Goal: Information Seeking & Learning: Learn about a topic

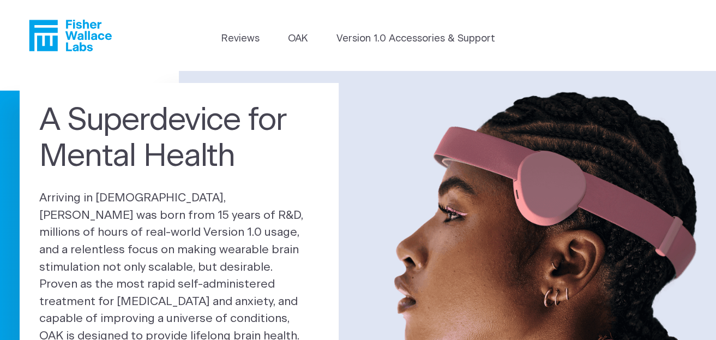
drag, startPoint x: 104, startPoint y: 51, endPoint x: 68, endPoint y: 25, distance: 45.3
click at [69, 25] on header "Reviews OAK Version 1.0 Accessories & Support" at bounding box center [358, 35] width 716 height 71
click at [348, 37] on link "Version 1.0 Accessories & Support" at bounding box center [416, 39] width 159 height 15
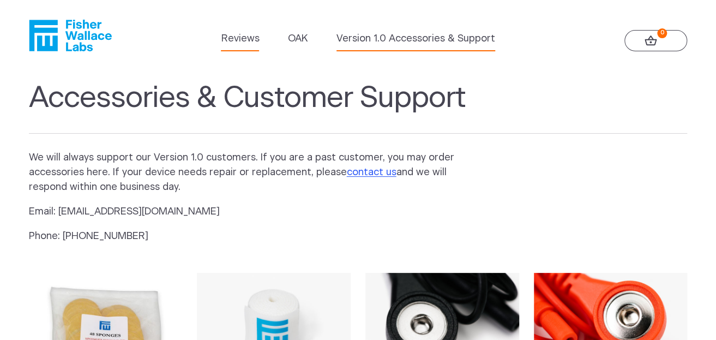
click at [254, 38] on link "Reviews" at bounding box center [240, 39] width 38 height 15
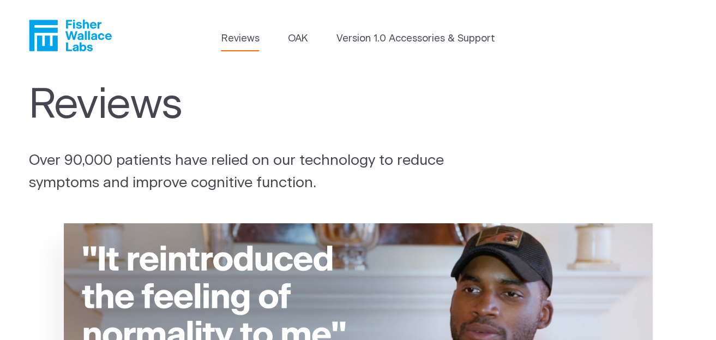
click at [309, 38] on ul "Reviews [GEOGRAPHIC_DATA] Version 1.0 Accessories & Support" at bounding box center [358, 42] width 274 height 20
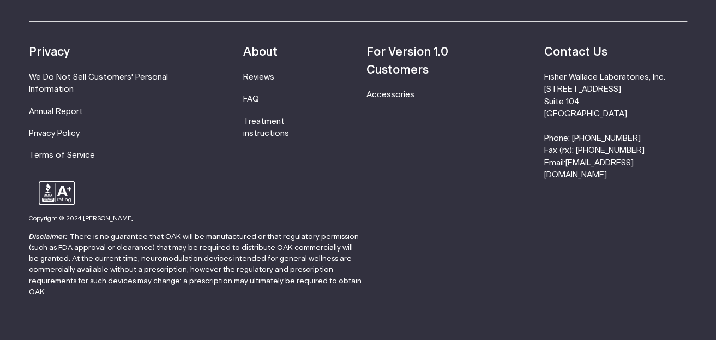
scroll to position [1527, 0]
click at [259, 97] on link "FAQ" at bounding box center [251, 98] width 16 height 8
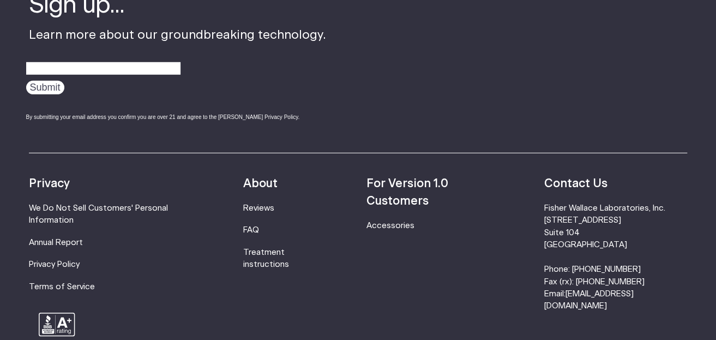
scroll to position [1473, 0]
